Goal: Task Accomplishment & Management: Complete application form

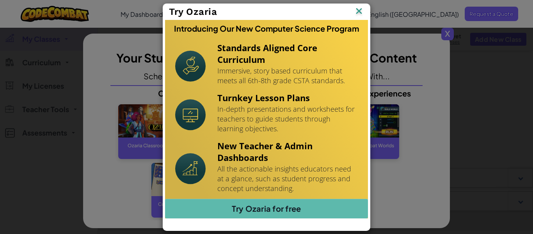
scroll to position [57, 0]
click at [362, 11] on img at bounding box center [359, 12] width 10 height 12
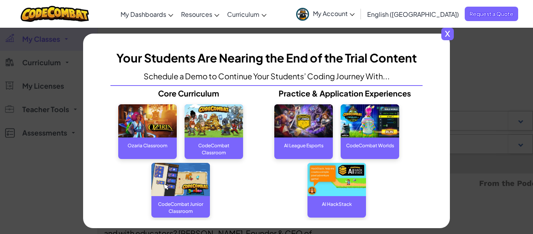
click at [448, 33] on span "x" at bounding box center [448, 34] width 12 height 12
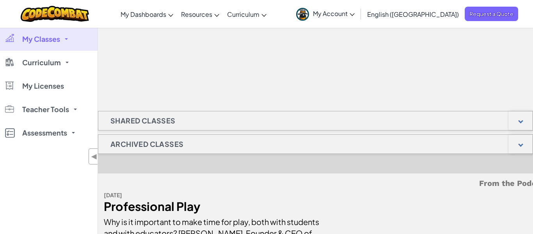
click at [355, 15] on icon at bounding box center [352, 14] width 5 height 3
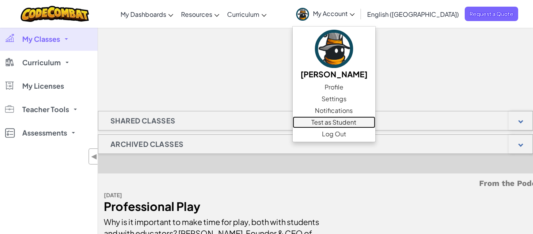
click at [370, 121] on link "Test as Student" at bounding box center [334, 122] width 83 height 12
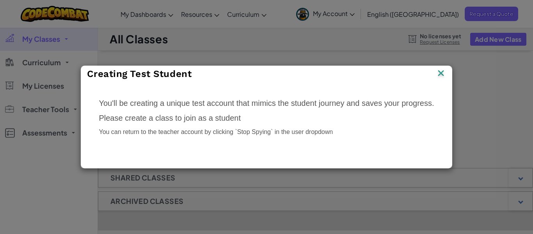
click at [444, 70] on img at bounding box center [441, 74] width 10 height 12
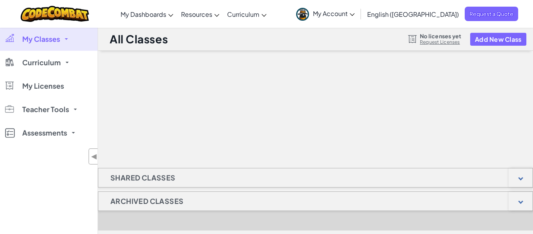
click at [56, 44] on link "My Classes" at bounding box center [49, 38] width 98 height 23
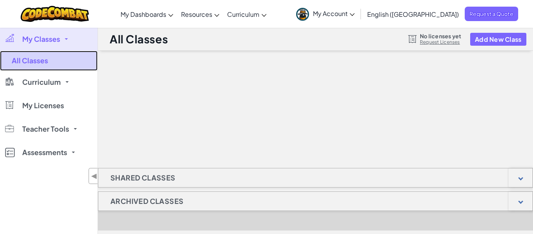
click at [36, 58] on link "All Classes" at bounding box center [49, 61] width 98 height 20
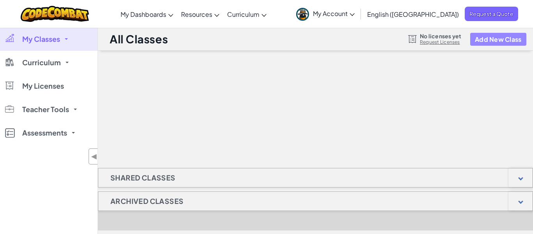
click at [498, 41] on button "Add New Class" at bounding box center [498, 39] width 56 height 13
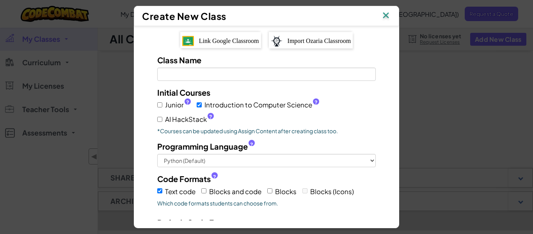
click at [203, 35] on div "Link Google Classroom" at bounding box center [220, 40] width 81 height 16
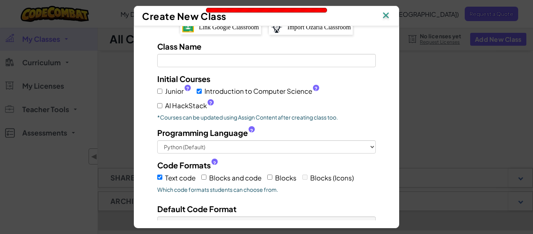
scroll to position [80, 0]
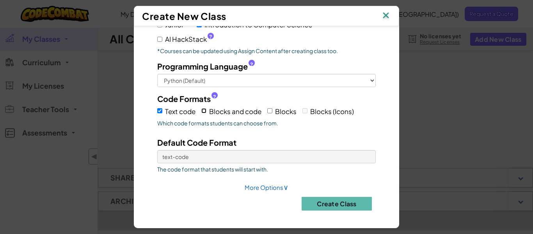
click at [205, 112] on input "Blocks and code" at bounding box center [203, 110] width 5 height 5
checkbox input "true"
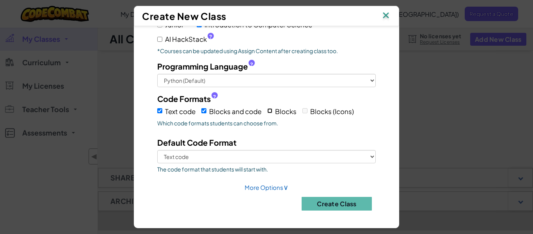
click at [272, 111] on input "Blocks" at bounding box center [269, 110] width 5 height 5
checkbox input "true"
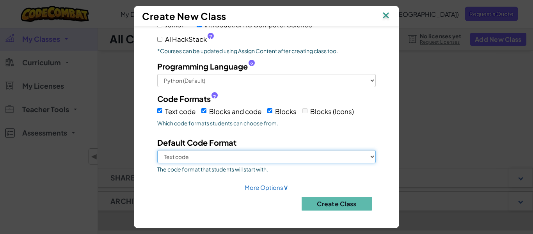
click at [216, 159] on select "Text code Blocks and code Blocks" at bounding box center [266, 156] width 219 height 13
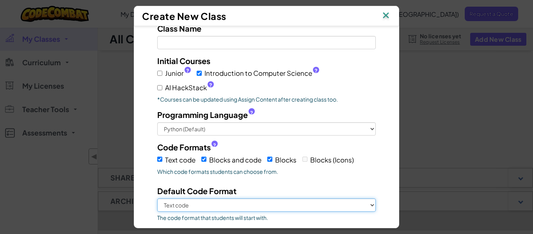
scroll to position [0, 0]
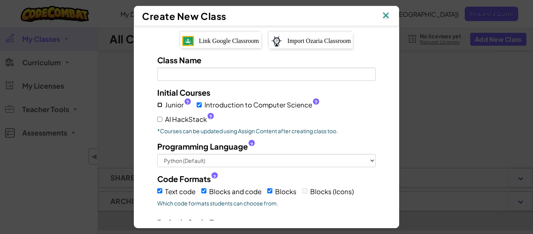
click at [160, 105] on input "Junior ?" at bounding box center [159, 104] width 5 height 5
checkbox input "true"
click at [162, 122] on label "AI HackStack ?" at bounding box center [185, 119] width 57 height 11
click at [162, 122] on input "AI HackStack ?" at bounding box center [159, 119] width 5 height 5
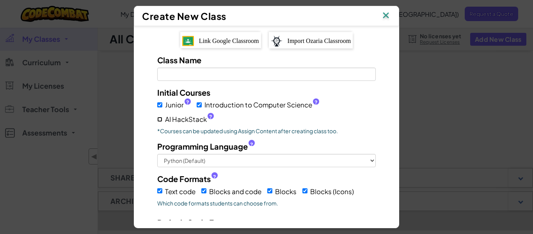
checkbox input "true"
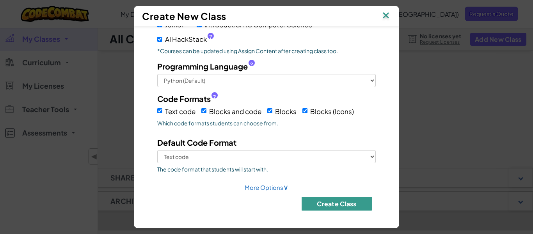
click at [345, 206] on button "Create Class" at bounding box center [337, 204] width 70 height 14
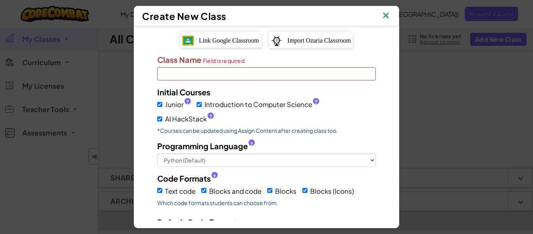
scroll to position [0, 0]
click at [202, 74] on input "Class Name Field is required" at bounding box center [266, 74] width 219 height 13
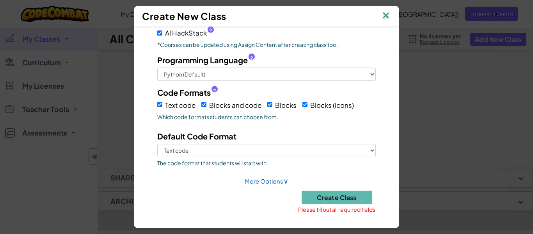
scroll to position [88, 0]
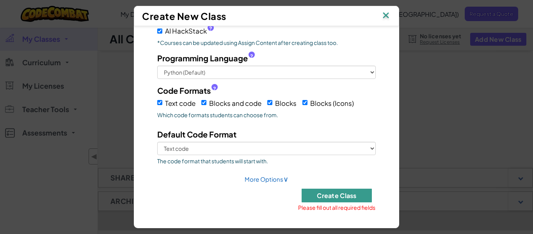
type input "1st Period Cyber II"
click at [335, 198] on button "Create Class" at bounding box center [337, 196] width 70 height 14
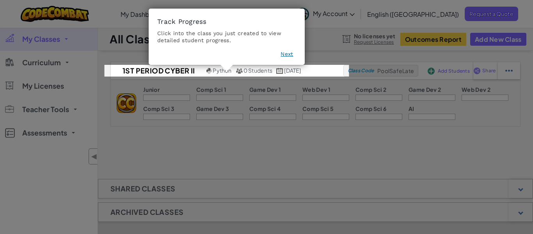
click at [286, 55] on button "Next" at bounding box center [287, 54] width 12 height 8
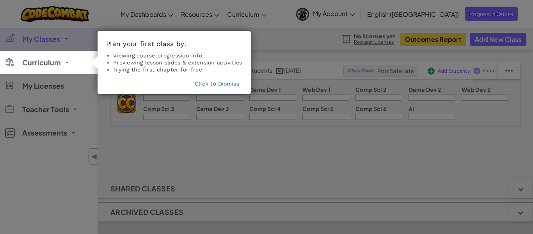
click at [221, 85] on button "Click to Dismiss" at bounding box center [217, 84] width 45 height 8
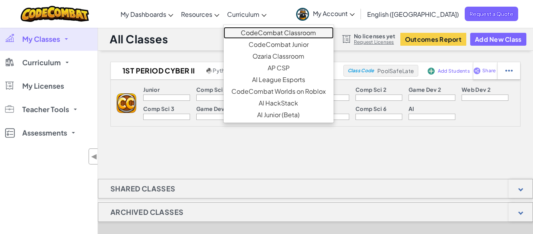
click at [306, 31] on link "CodeCombat Classroom" at bounding box center [279, 33] width 110 height 12
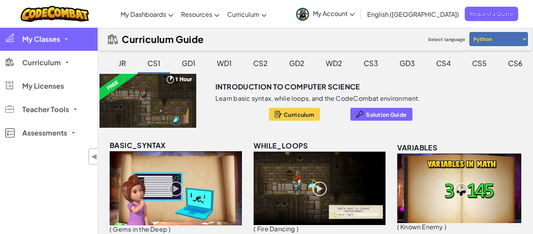
click at [62, 41] on link "My Classes" at bounding box center [49, 38] width 98 height 23
